Goal: Information Seeking & Learning: Learn about a topic

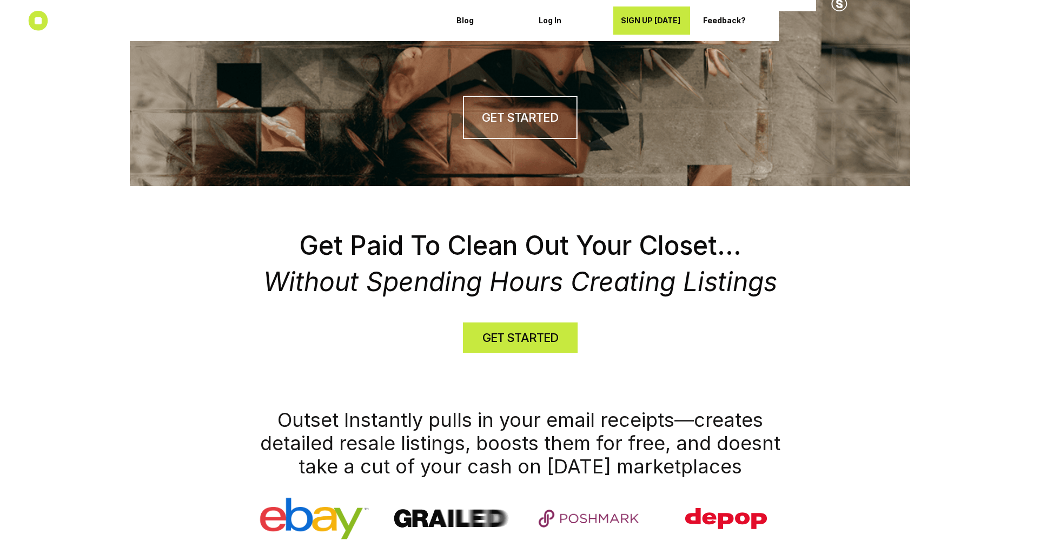
scroll to position [205, 0]
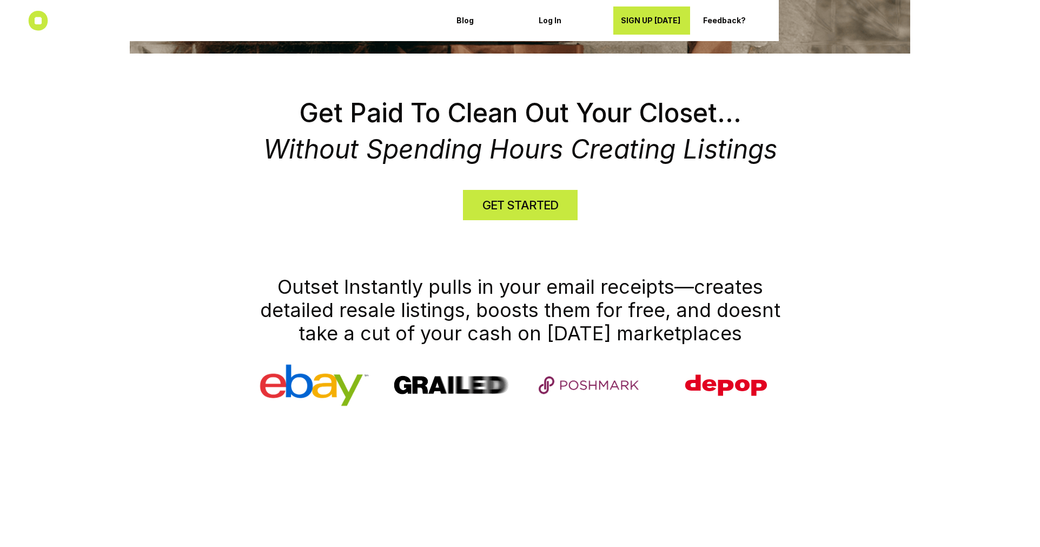
scroll to position [338, 0]
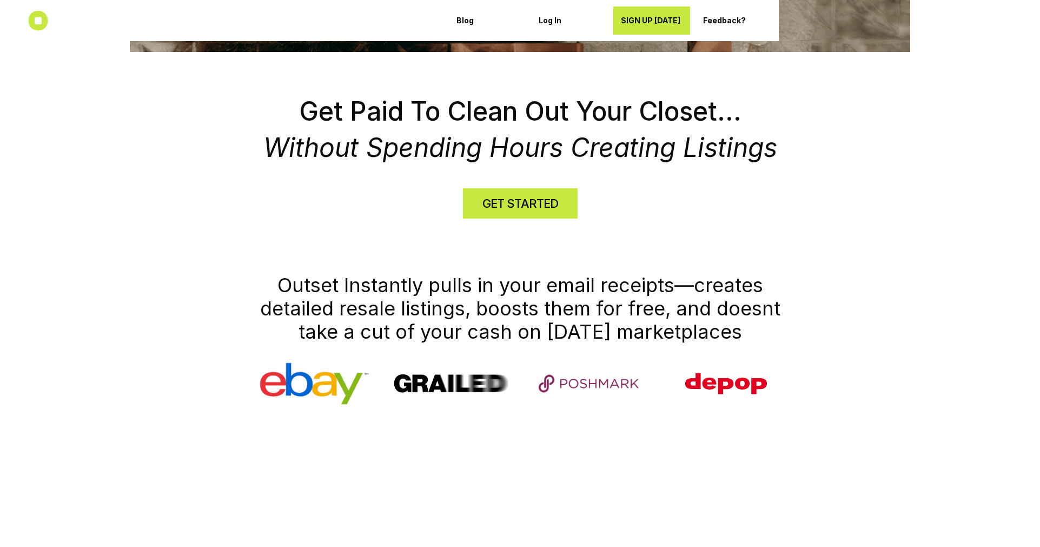
drag, startPoint x: 745, startPoint y: 331, endPoint x: 278, endPoint y: 281, distance: 470.3
click at [278, 281] on h1 "Outset Instantly pulls in your email receipts—creates detailed resale listings,…" at bounding box center [520, 309] width 541 height 70
copy h1 "Outset Instantly pulls in your email receipts—creates detailed resale listings,…"
